Goal: Task Accomplishment & Management: Complete application form

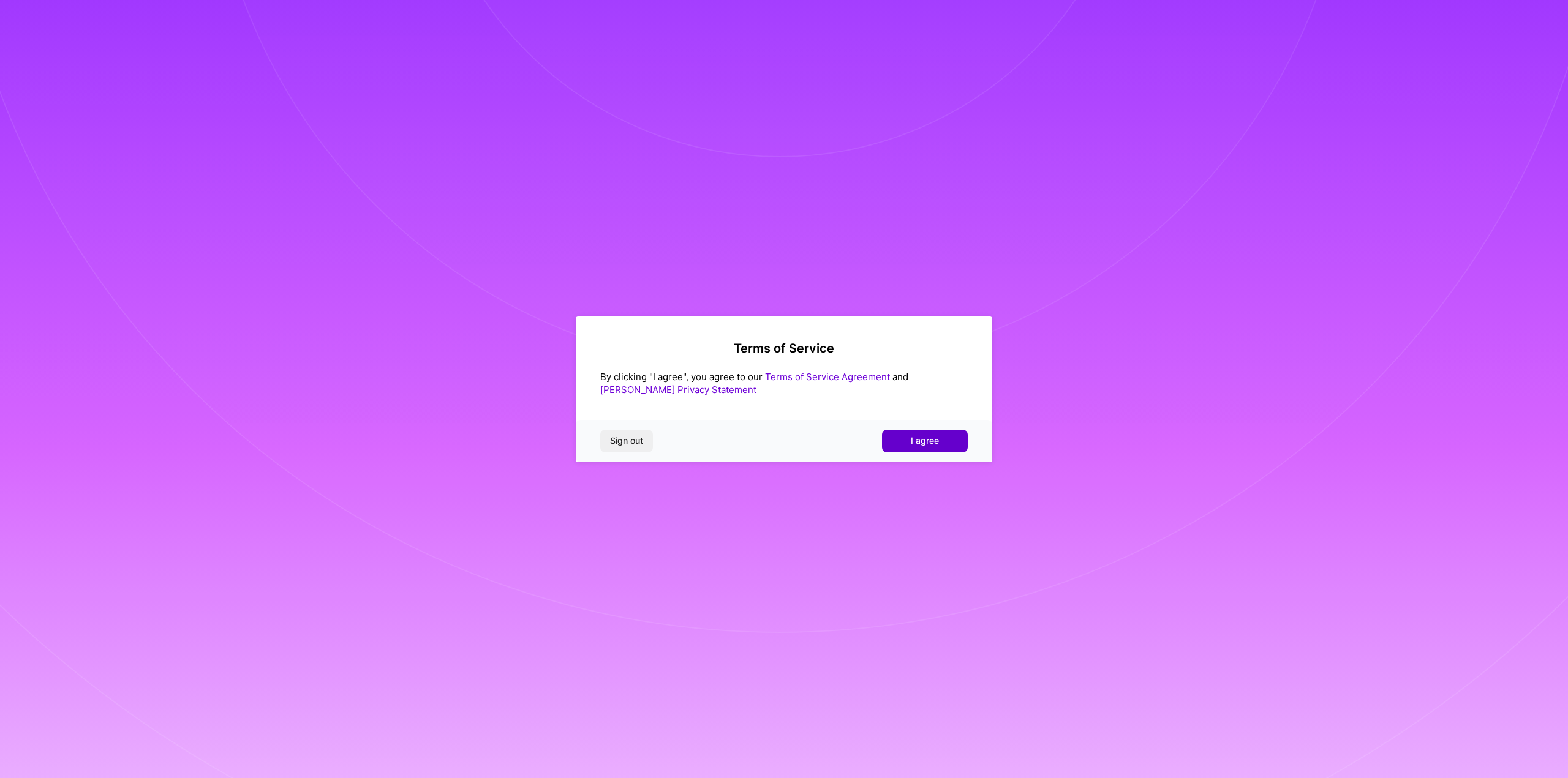
click at [908, 437] on button "I agree" at bounding box center [925, 440] width 86 height 22
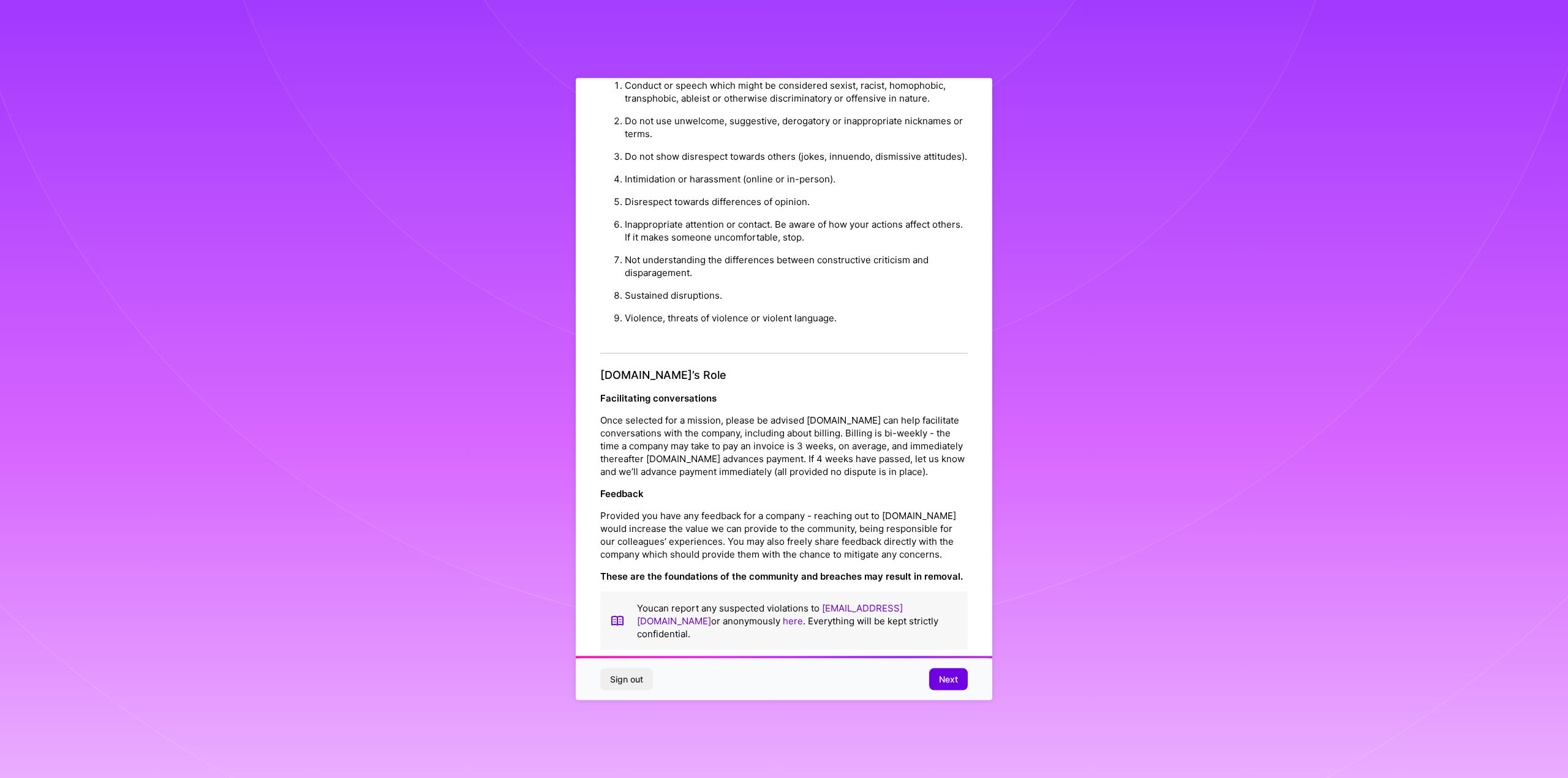
scroll to position [45, 0]
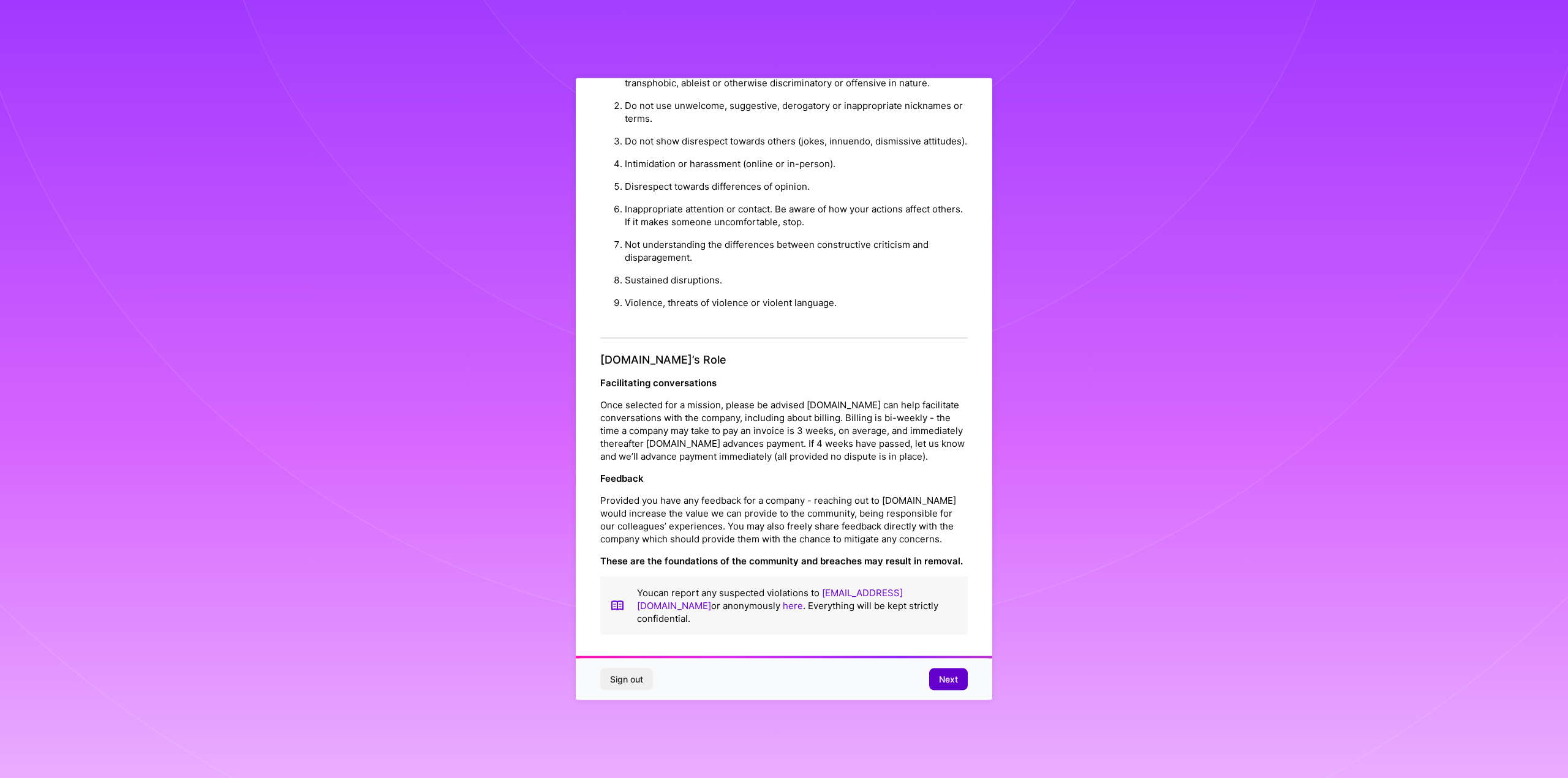
click at [952, 681] on span "Next" at bounding box center [947, 679] width 19 height 12
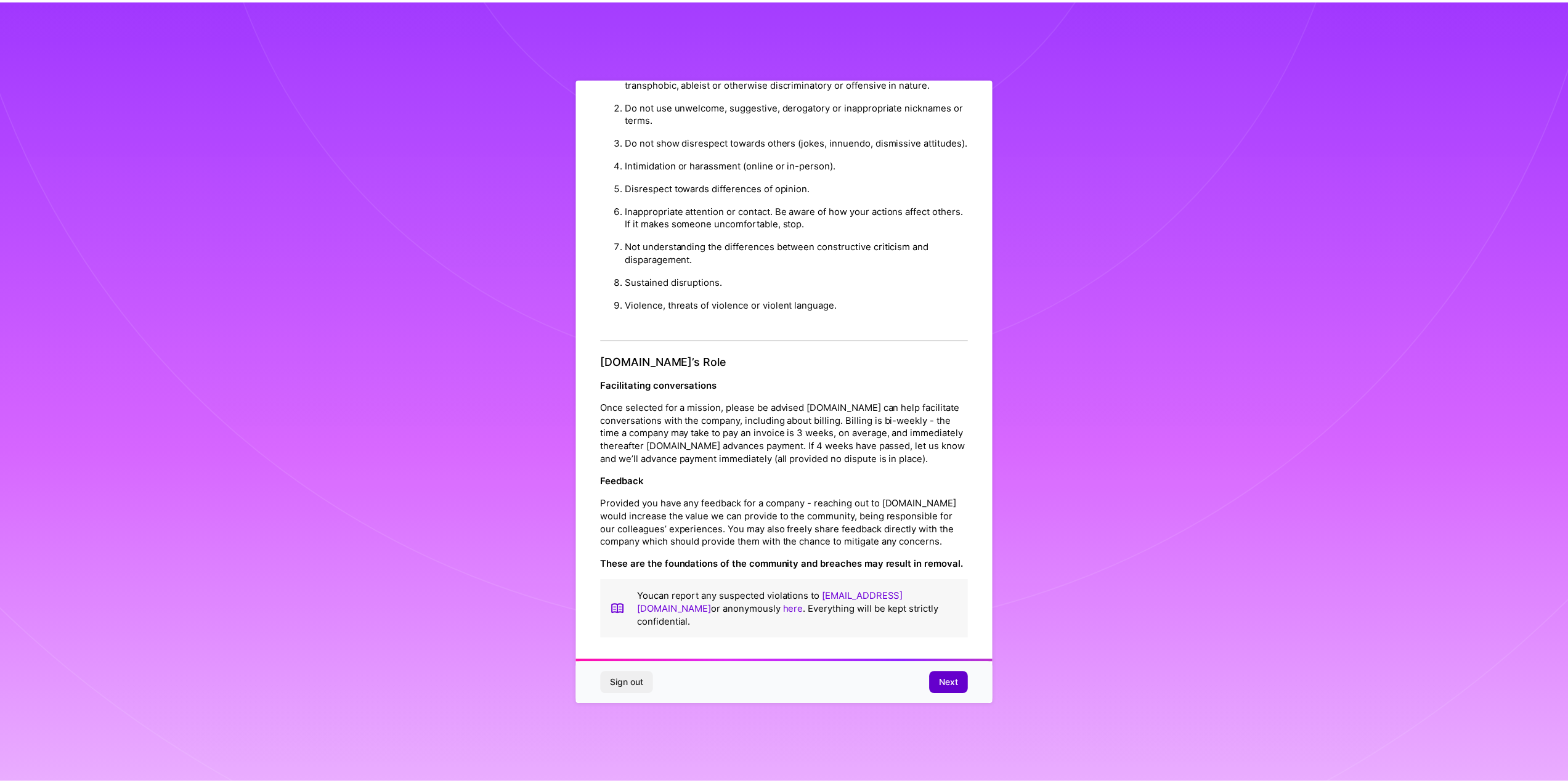
scroll to position [0, 0]
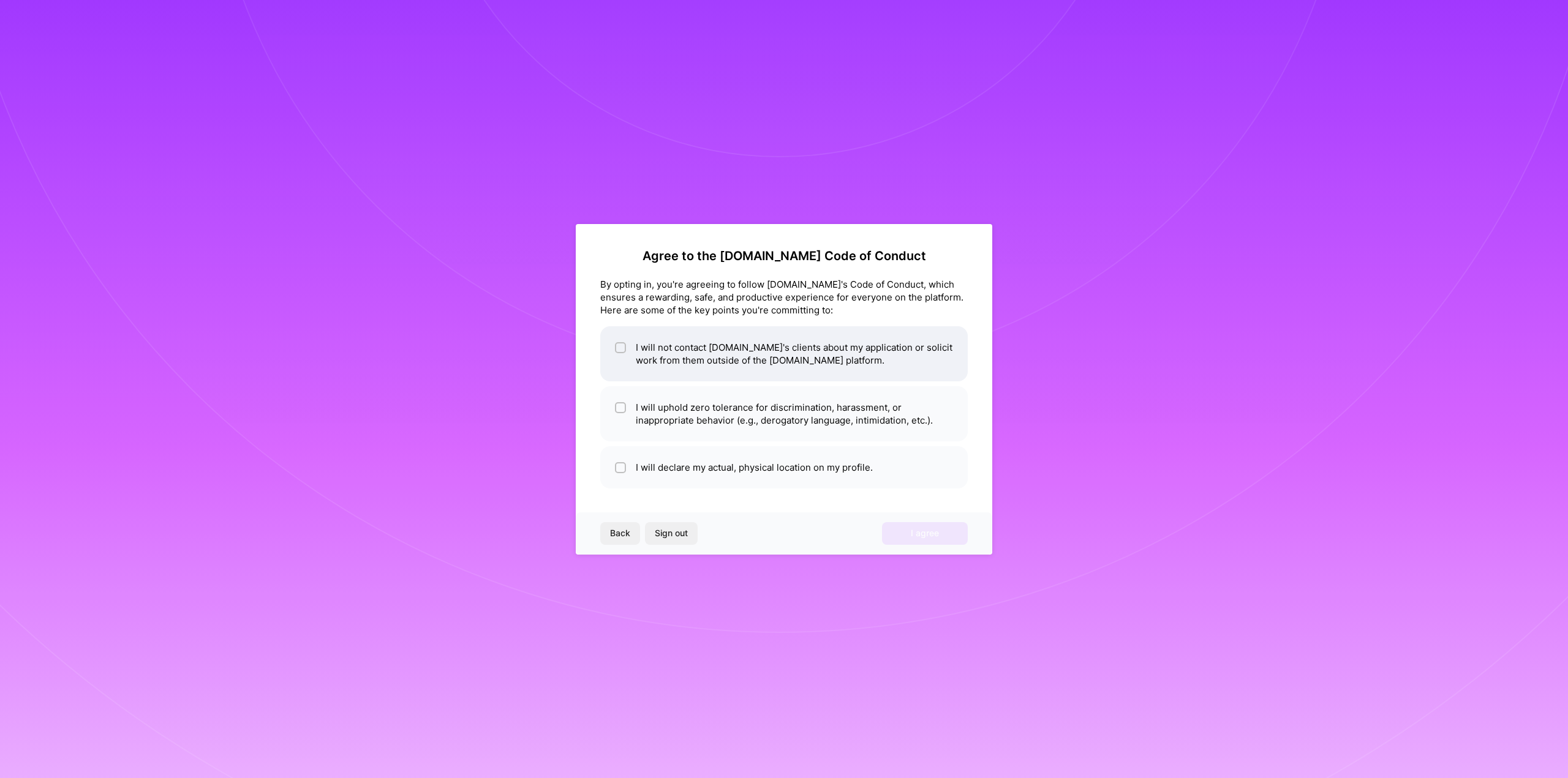
click at [619, 344] on div at bounding box center [621, 348] width 11 height 11
checkbox input "true"
click at [619, 403] on div at bounding box center [621, 408] width 11 height 11
checkbox input "true"
click at [622, 465] on input "checkbox" at bounding box center [621, 468] width 9 height 9
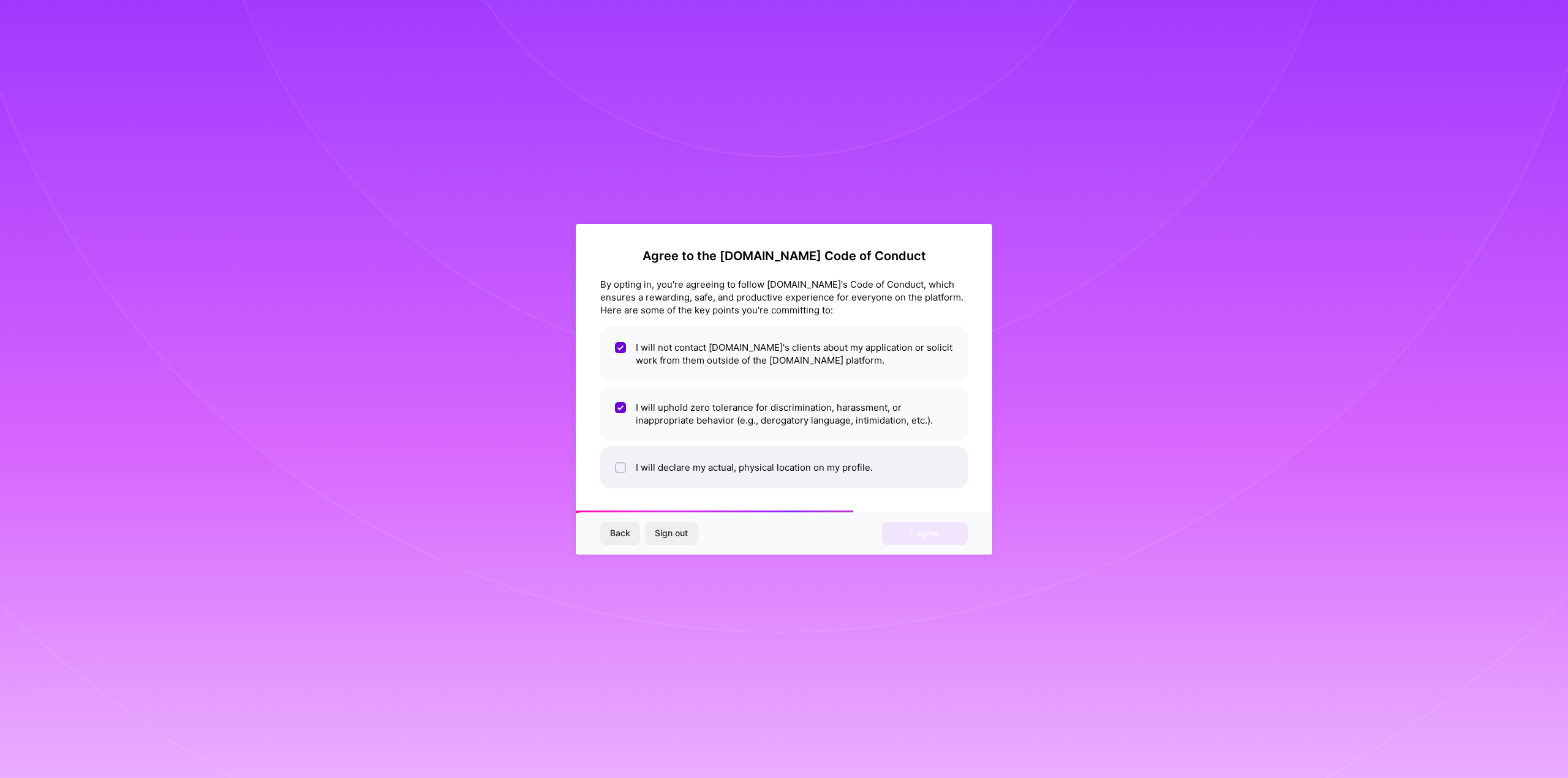
checkbox input "true"
click at [912, 531] on span "I agree" at bounding box center [925, 533] width 28 height 12
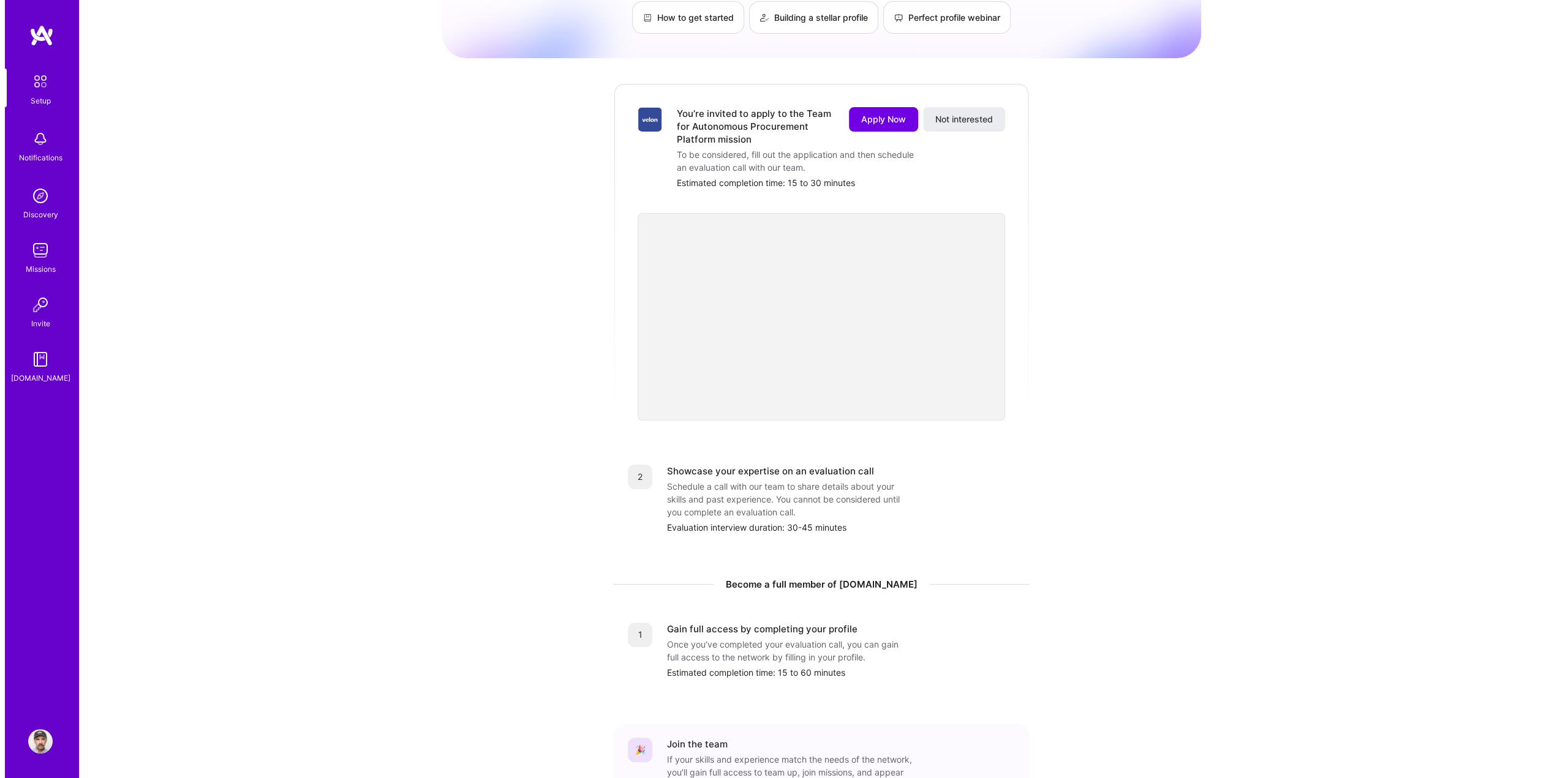
scroll to position [183, 0]
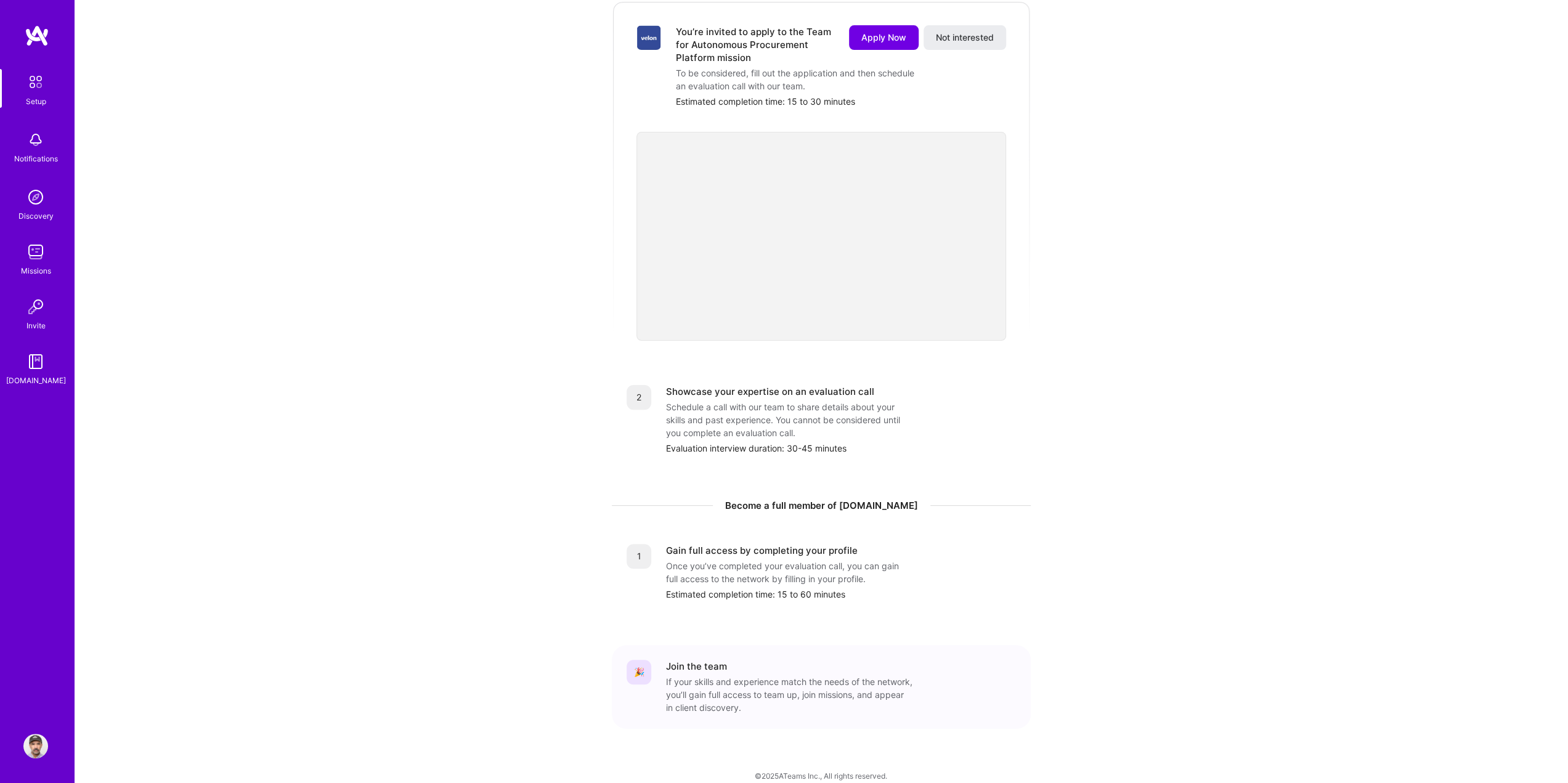
click at [37, 78] on img at bounding box center [36, 82] width 26 height 26
click at [35, 143] on img at bounding box center [36, 140] width 24 height 24
click at [37, 188] on img at bounding box center [36, 197] width 24 height 24
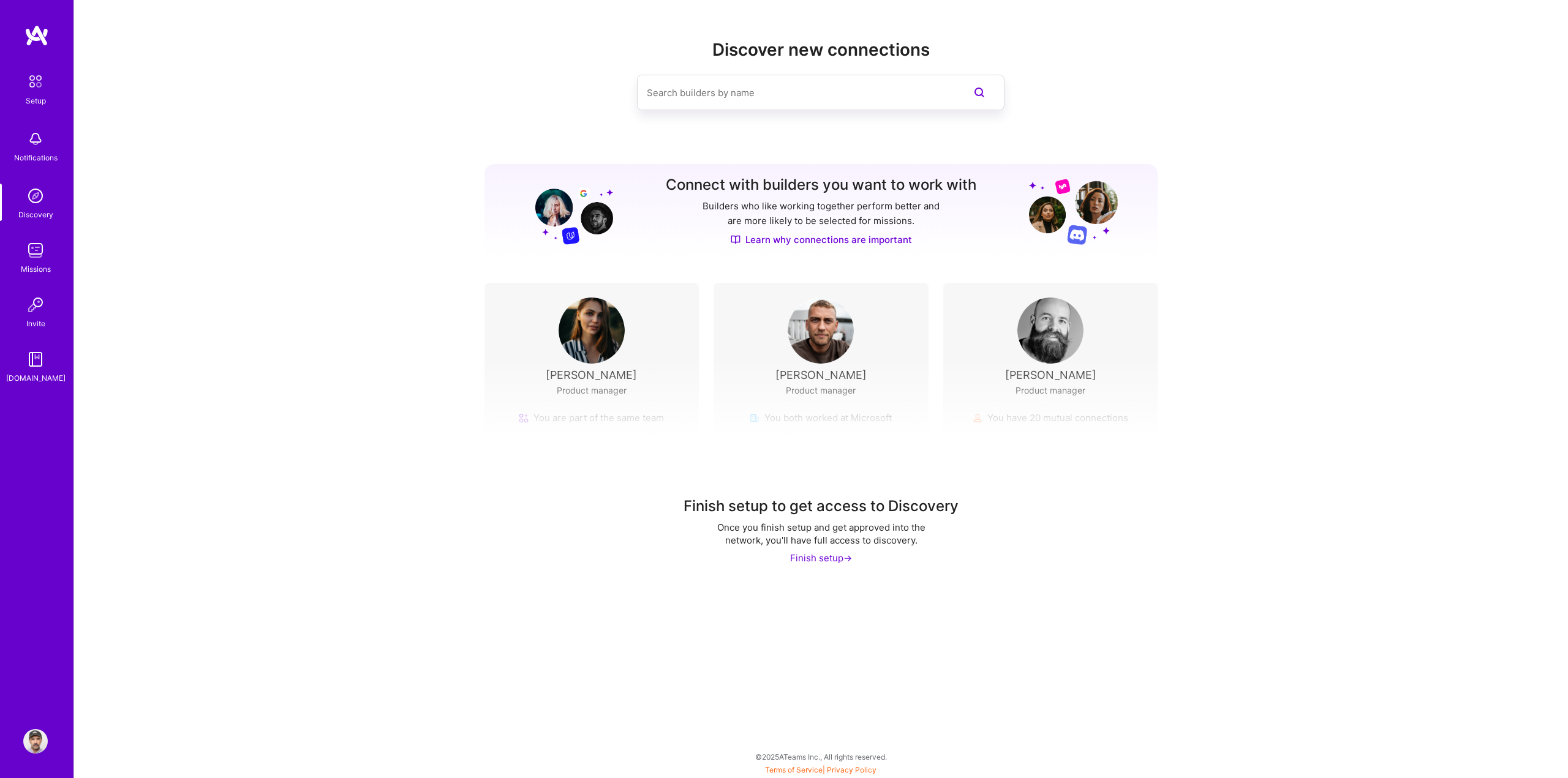
click at [32, 253] on img at bounding box center [36, 250] width 24 height 24
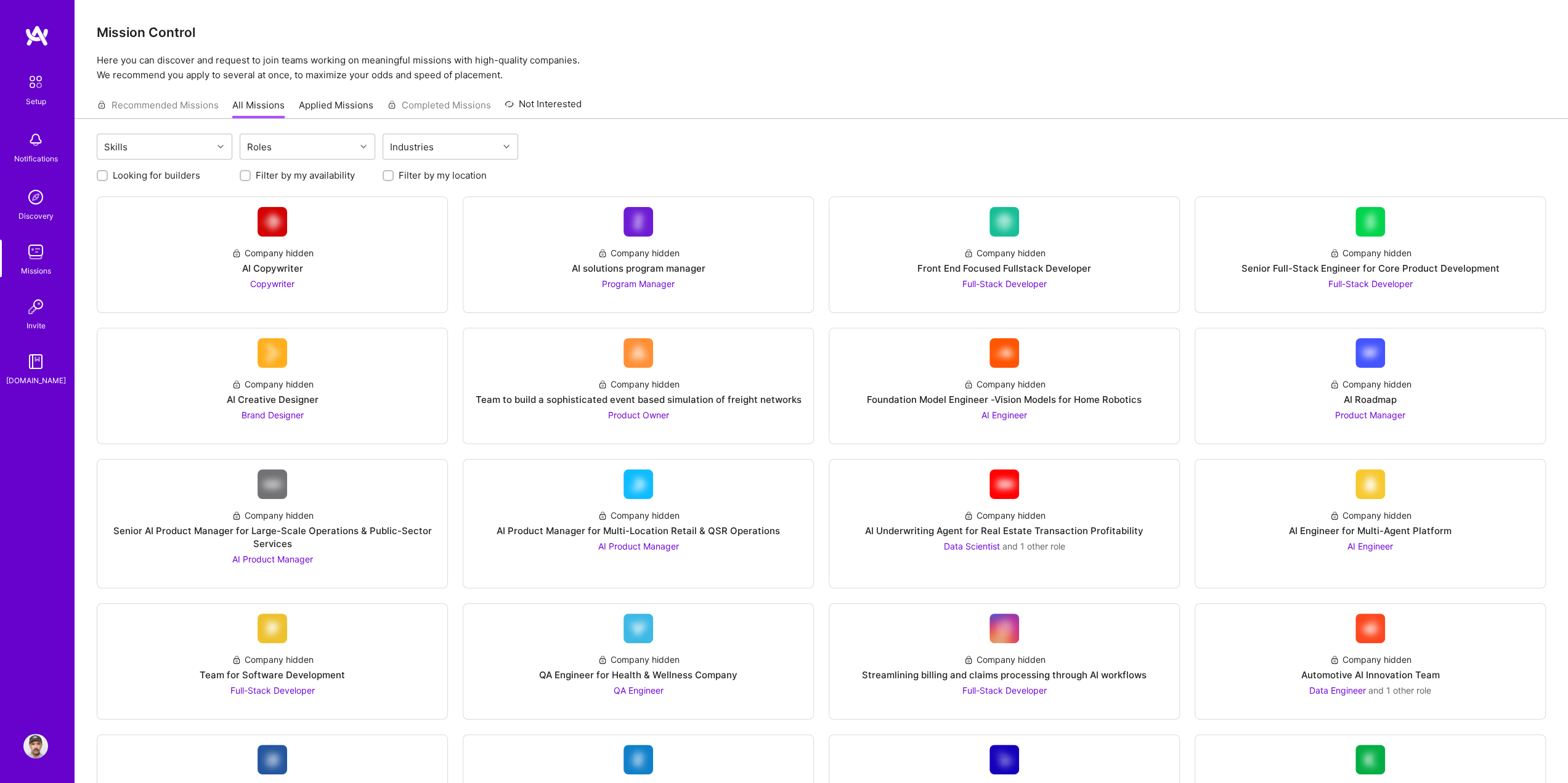
click at [39, 36] on img at bounding box center [37, 35] width 24 height 22
click at [222, 145] on icon at bounding box center [221, 147] width 7 height 7
click at [43, 426] on div "Setup Notifications Discovery Missions Invite [DOMAIN_NAME]" at bounding box center [37, 370] width 74 height 692
click at [41, 37] on img at bounding box center [37, 35] width 24 height 22
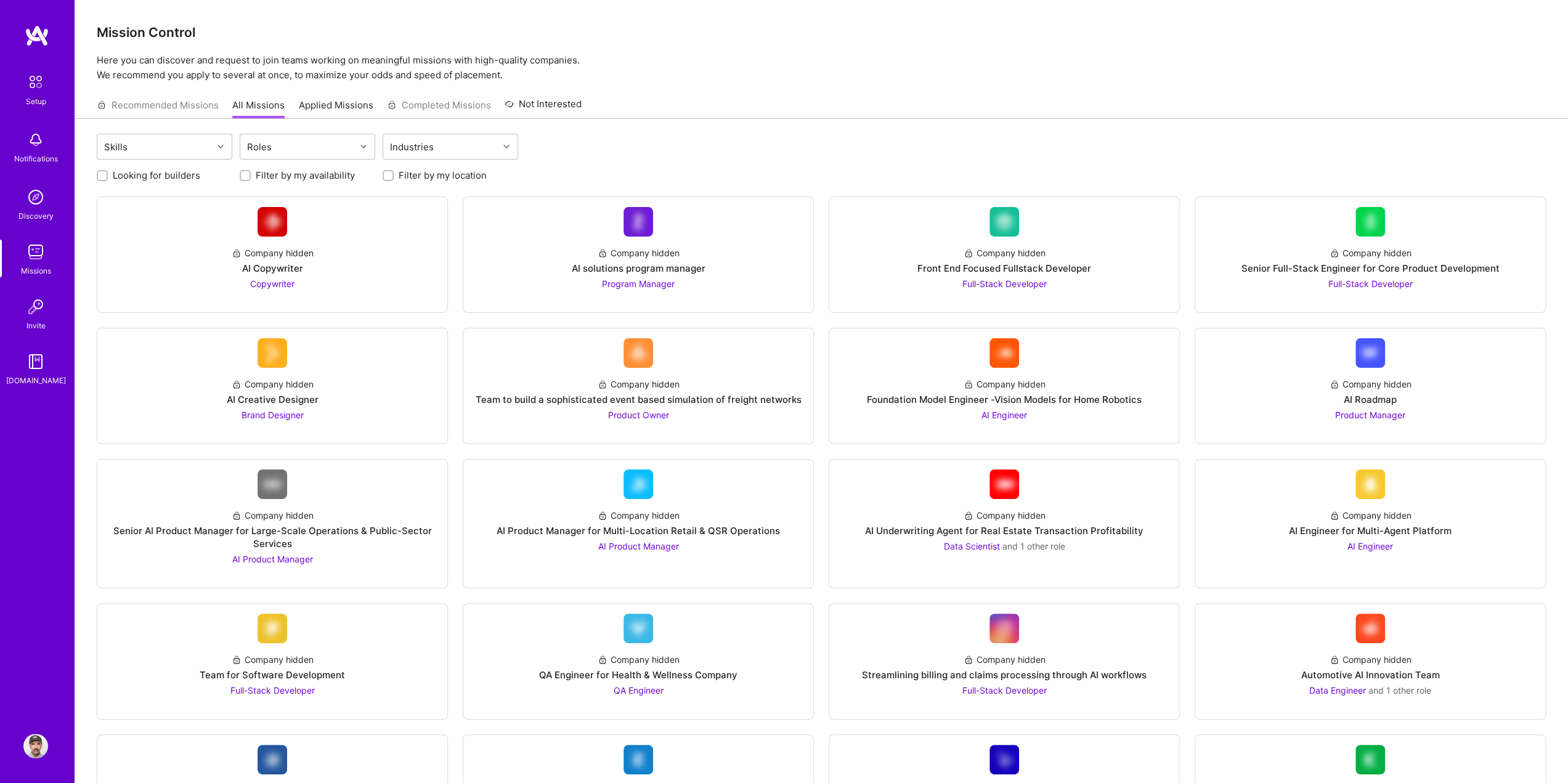
click at [29, 82] on img at bounding box center [36, 82] width 26 height 26
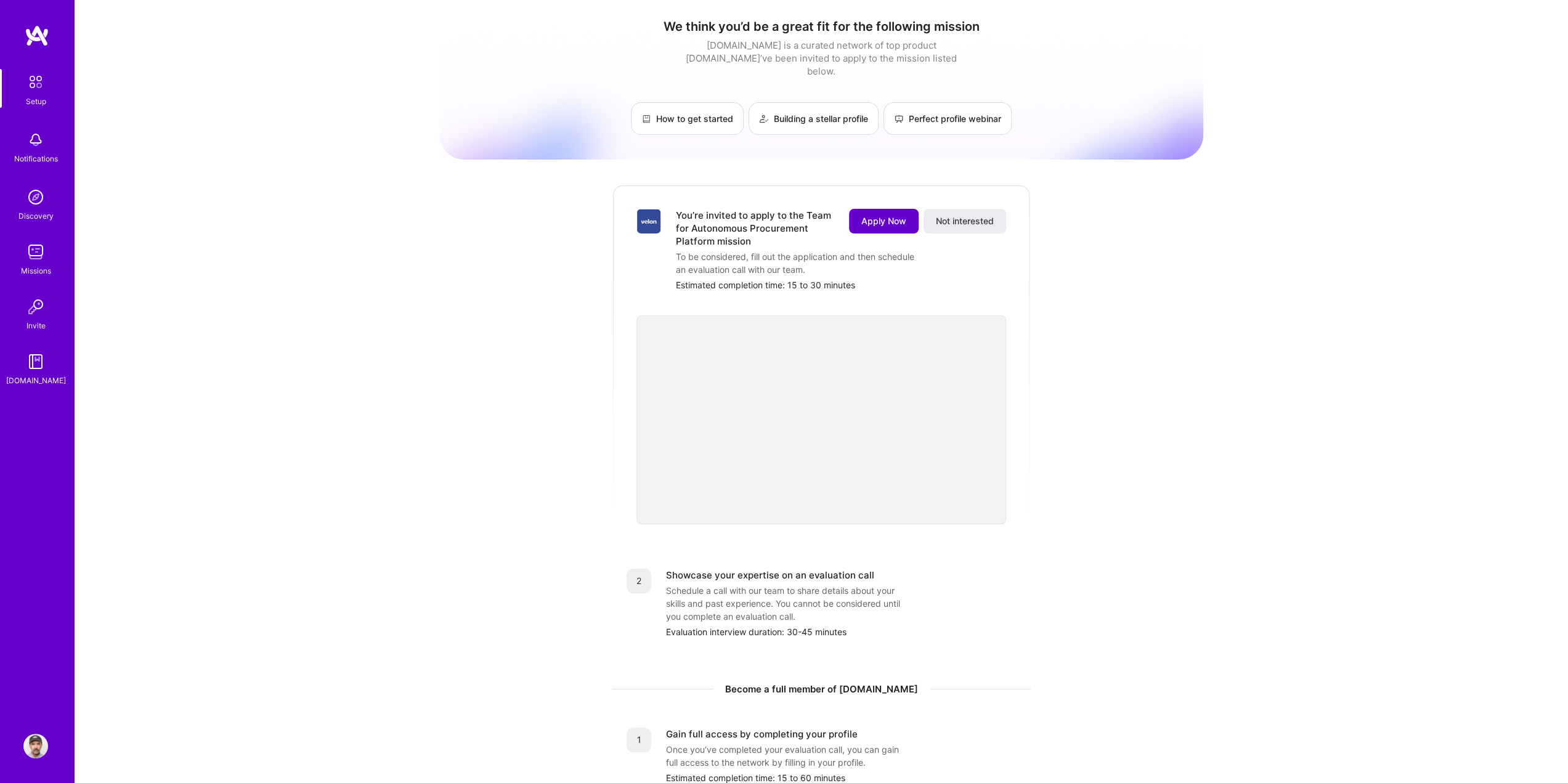
click at [882, 215] on span "Apply Now" at bounding box center [883, 221] width 45 height 12
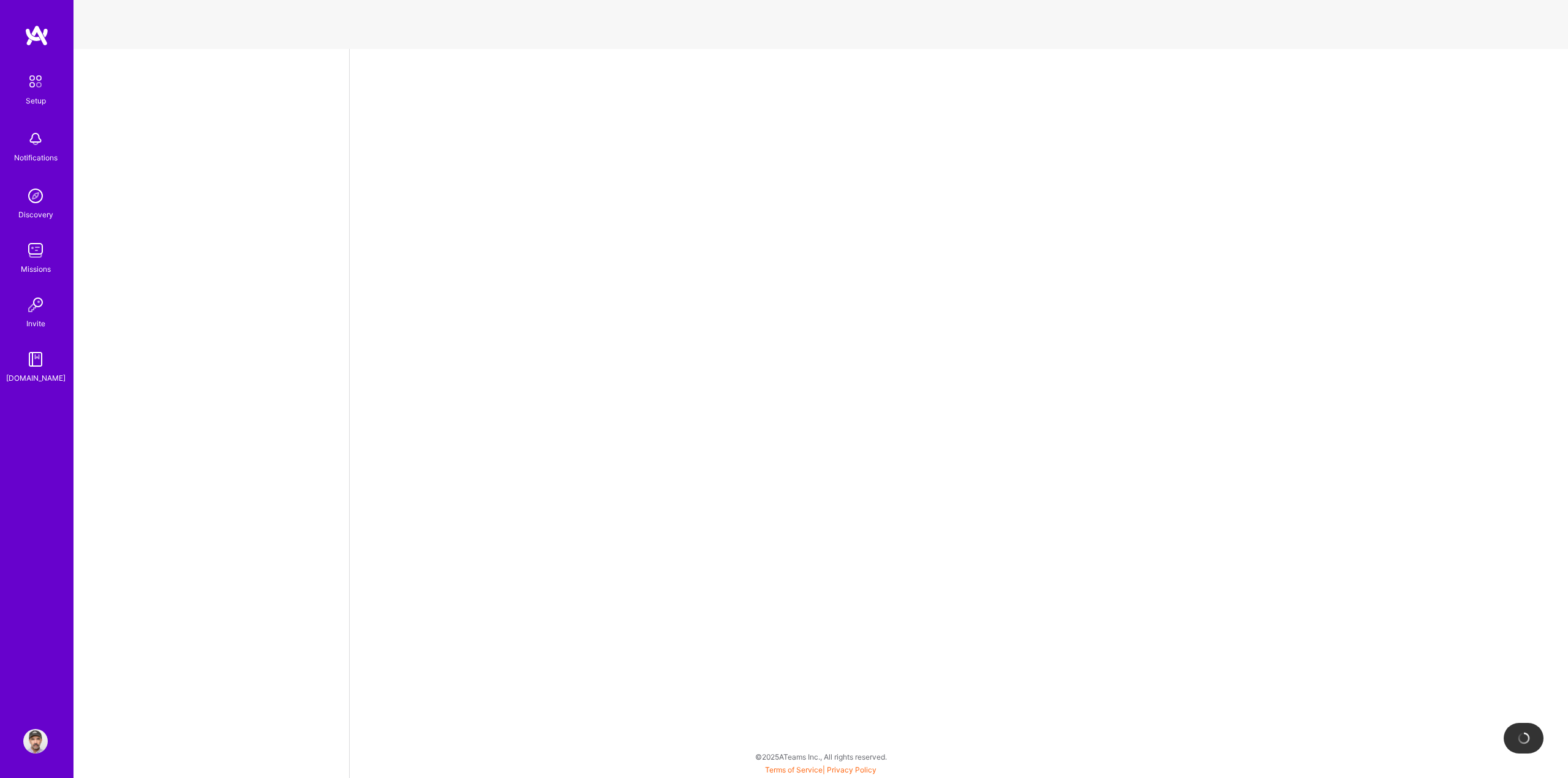
select select "US"
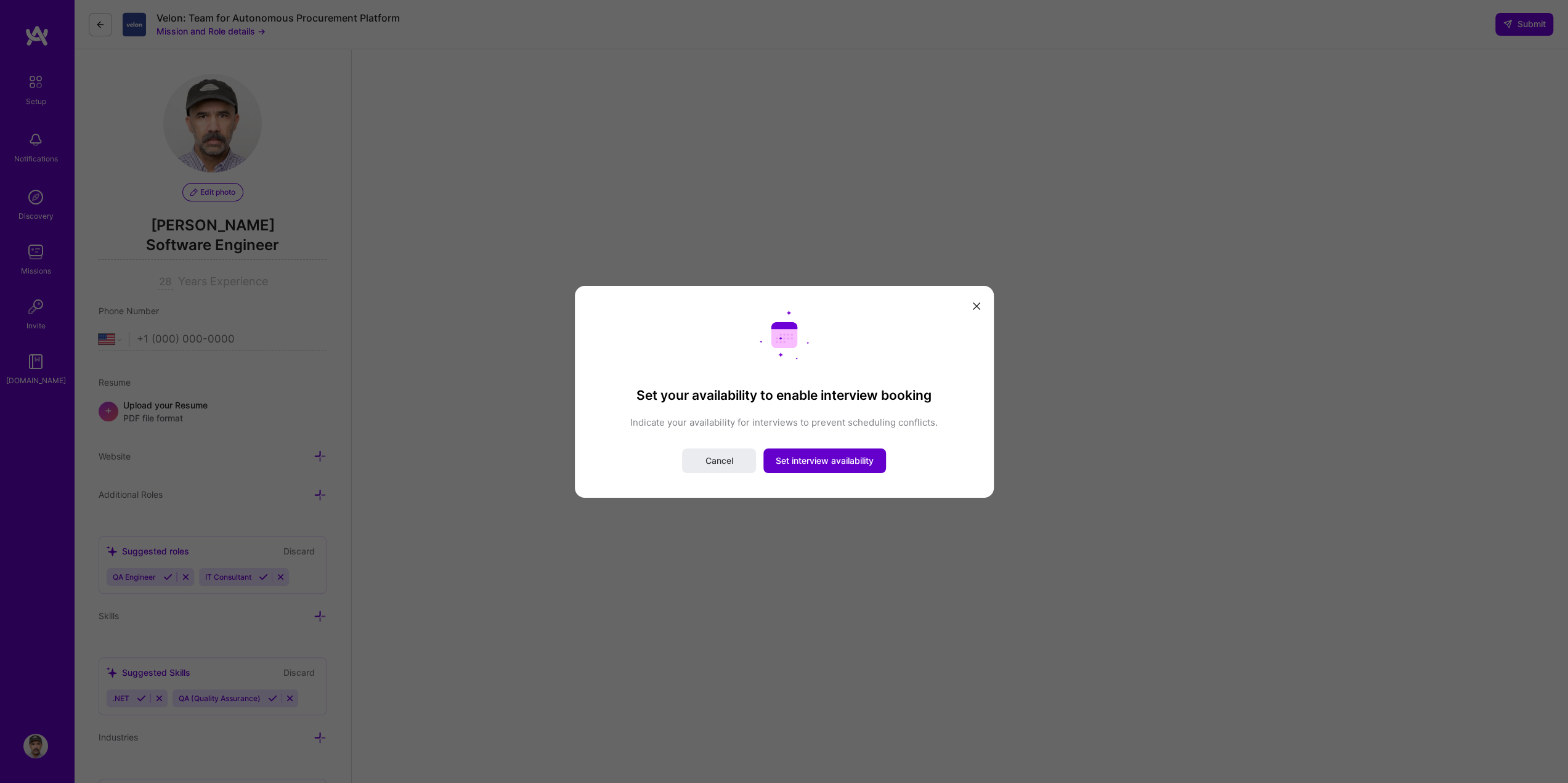
click at [807, 461] on span "Set interview availability" at bounding box center [824, 461] width 98 height 12
